Goal: Task Accomplishment & Management: Use online tool/utility

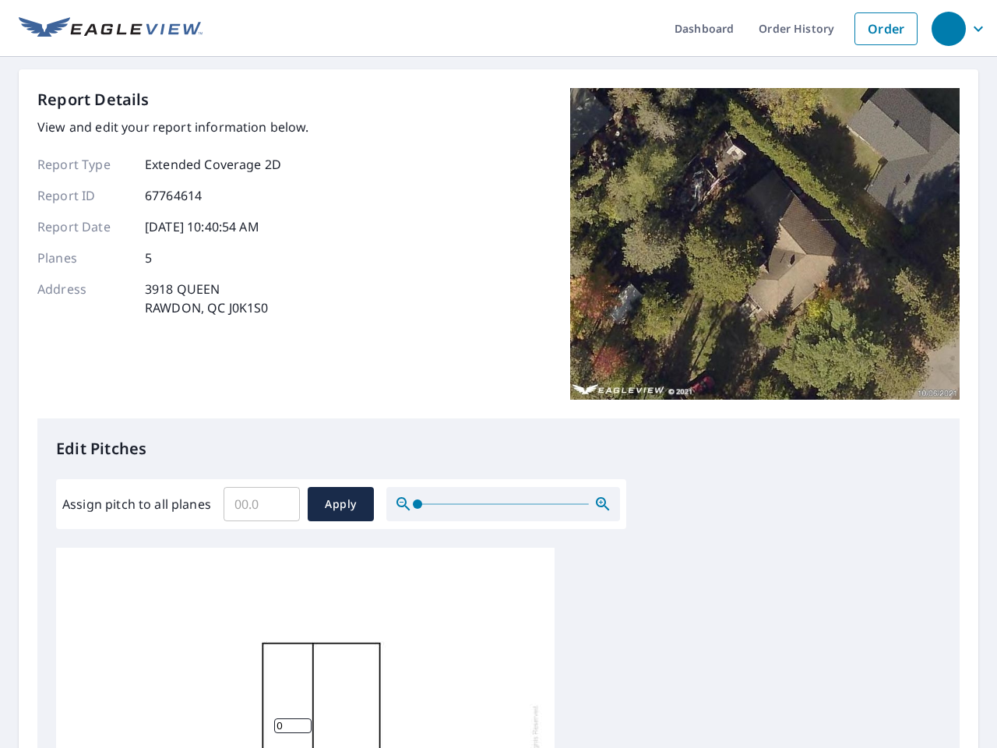
click at [498, 374] on div "Report Details View and edit your report information below. Report Type Extende…" at bounding box center [498, 253] width 922 height 330
click at [948, 28] on div "button" at bounding box center [948, 29] width 34 height 34
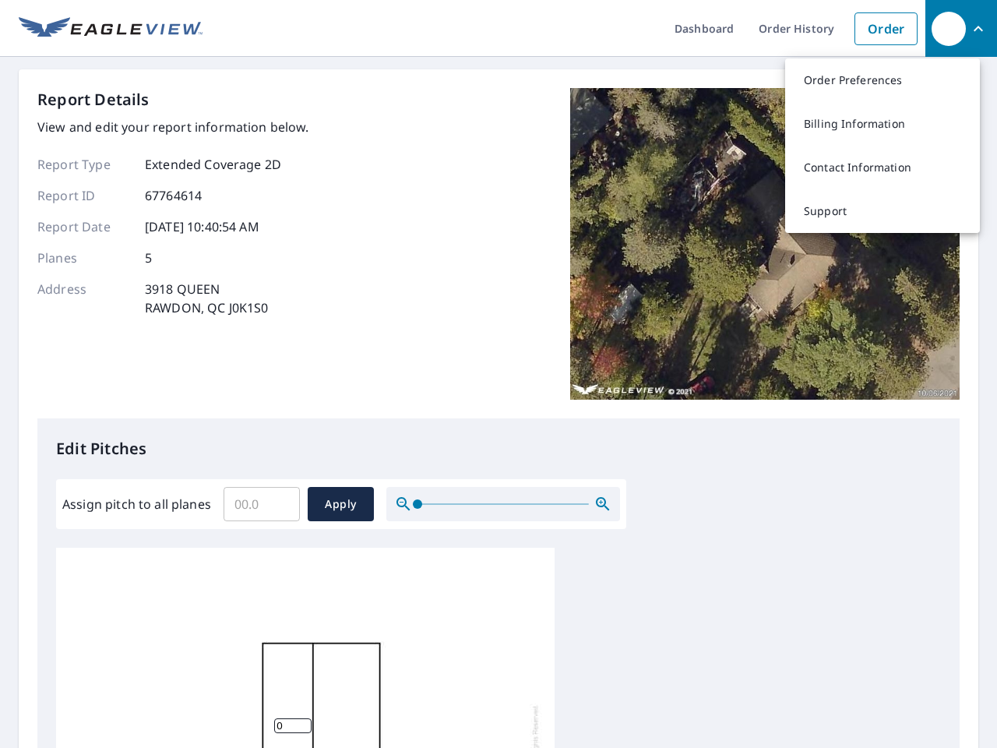
click at [262, 504] on input "Assign pitch to all planes" at bounding box center [261, 504] width 76 height 44
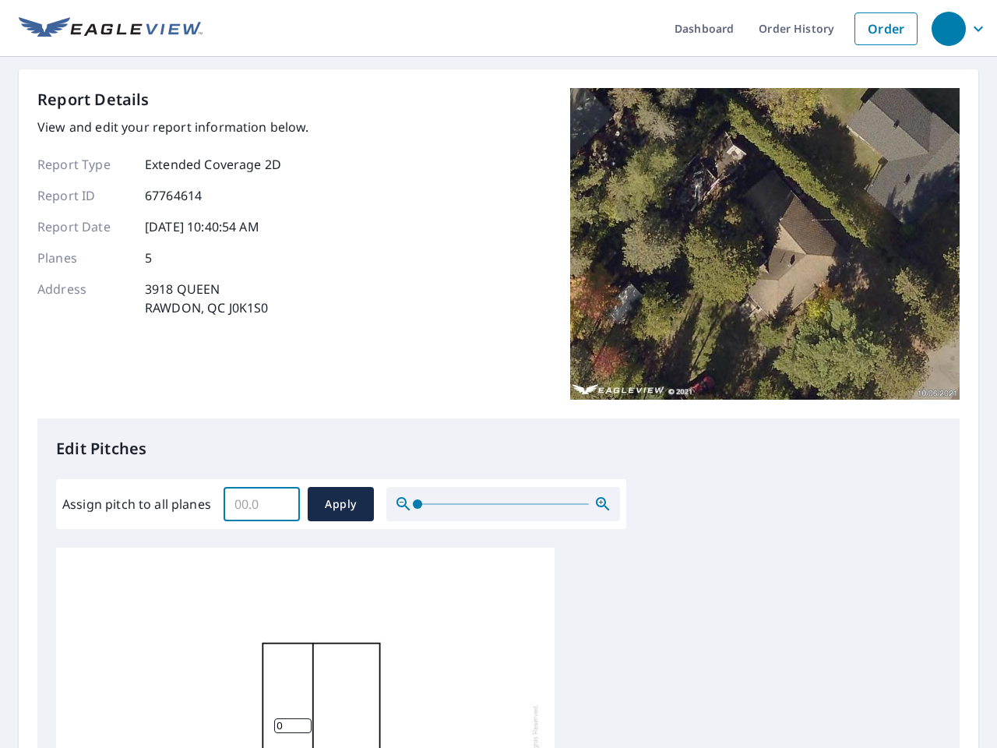
click at [340, 504] on span "Apply" at bounding box center [340, 503] width 41 height 19
click at [603, 504] on icon "button" at bounding box center [602, 503] width 19 height 19
